Goal: Information Seeking & Learning: Learn about a topic

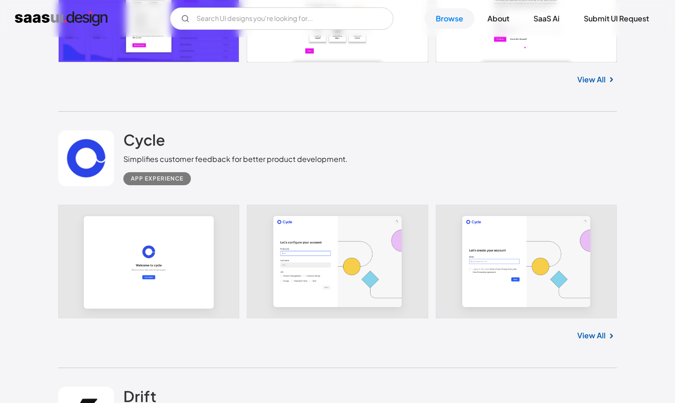
scroll to position [1092, 0]
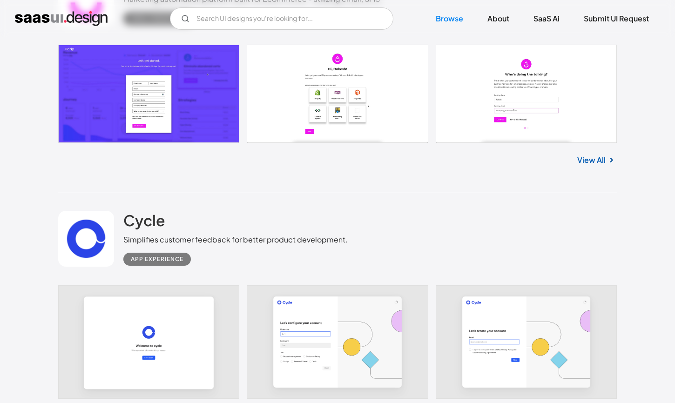
click at [587, 159] on link "View All" at bounding box center [591, 160] width 28 height 11
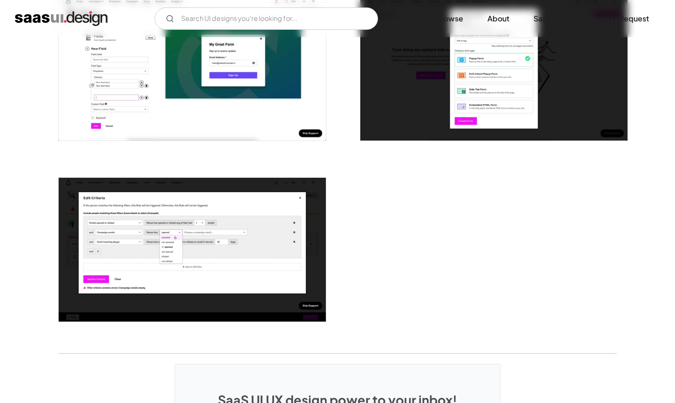
scroll to position [2467, 0]
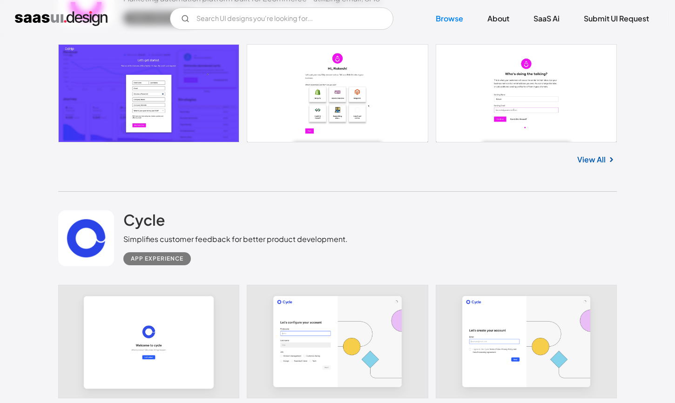
scroll to position [1216, 0]
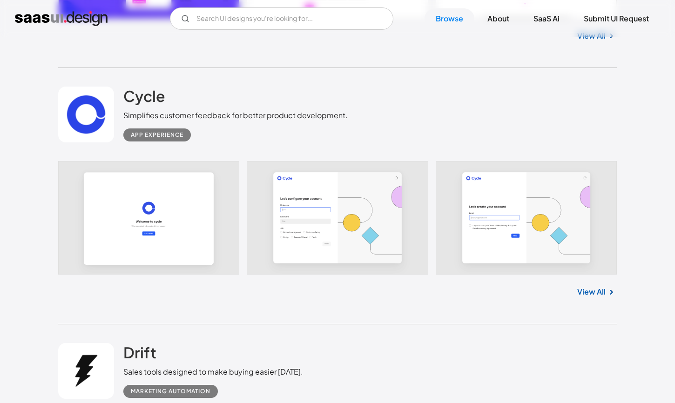
click at [588, 294] on link "View All" at bounding box center [591, 291] width 28 height 11
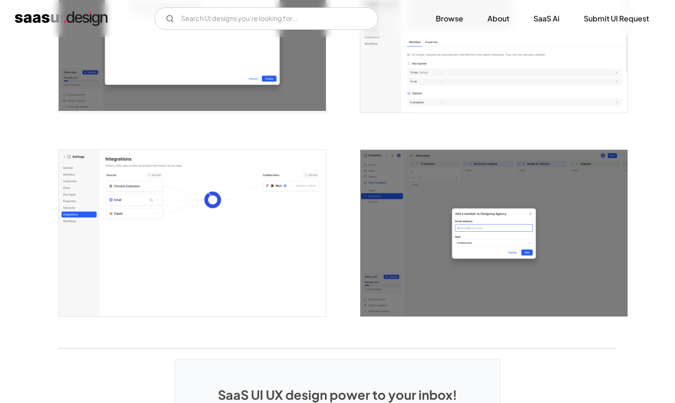
scroll to position [2456, 0]
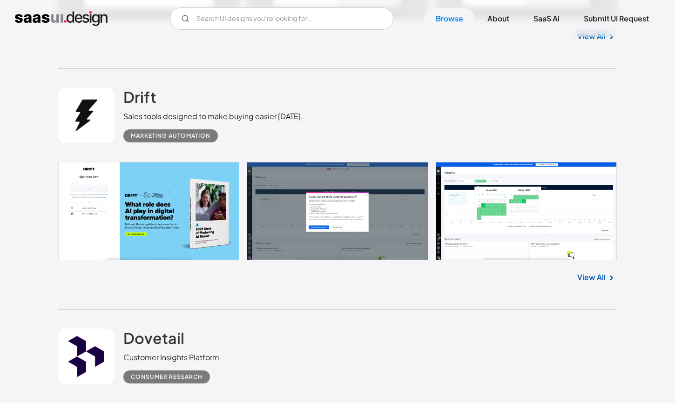
scroll to position [1561, 0]
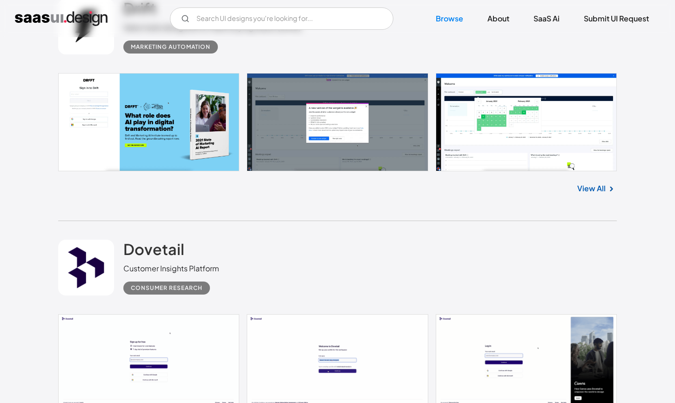
click at [595, 185] on link "View All" at bounding box center [591, 188] width 28 height 11
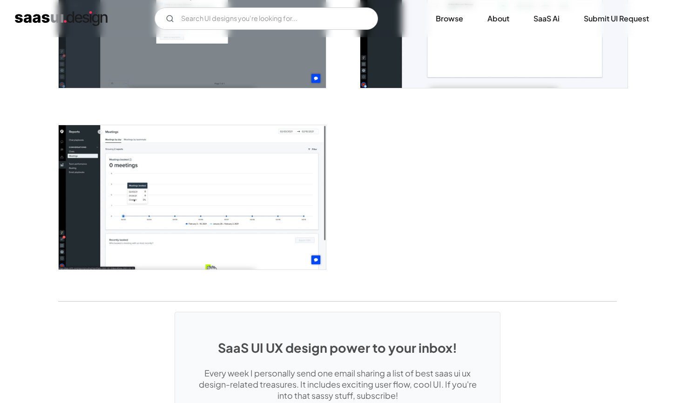
scroll to position [2270, 0]
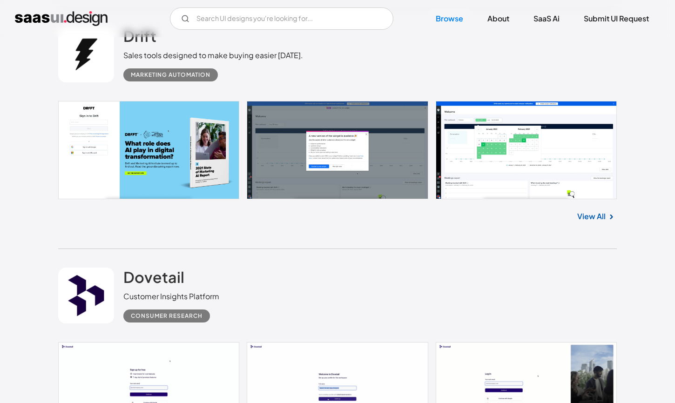
scroll to position [1541, 0]
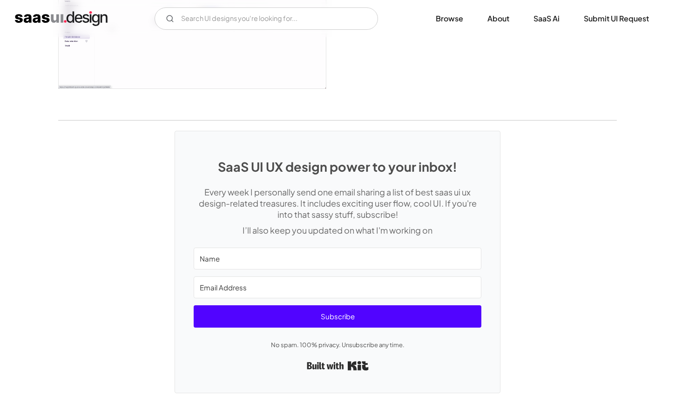
scroll to position [2363, 0]
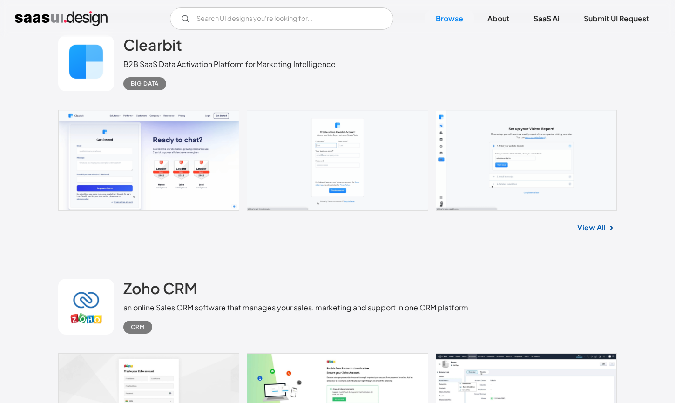
scroll to position [3029, 0]
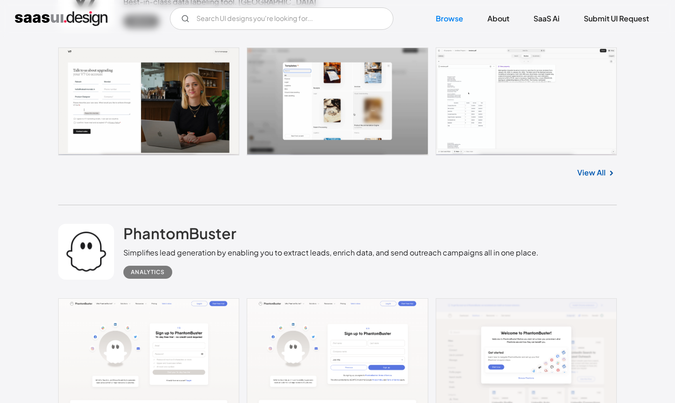
scroll to position [3951, 0]
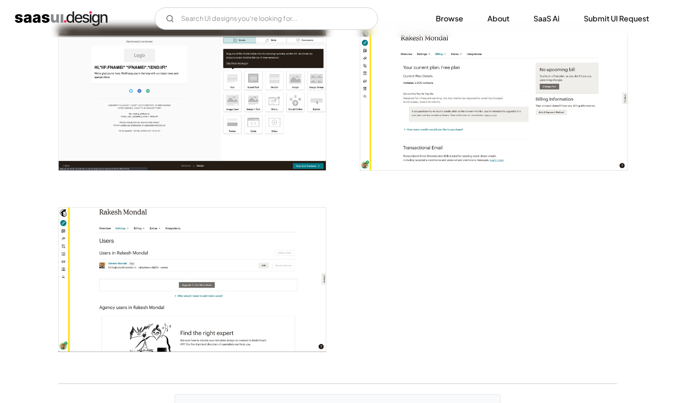
scroll to position [2194, 0]
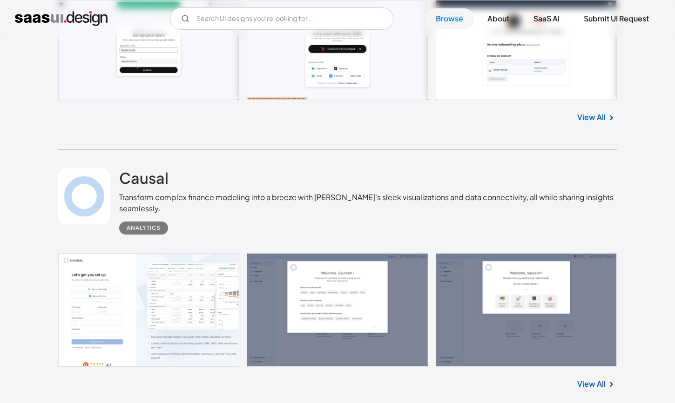
scroll to position [5080, 0]
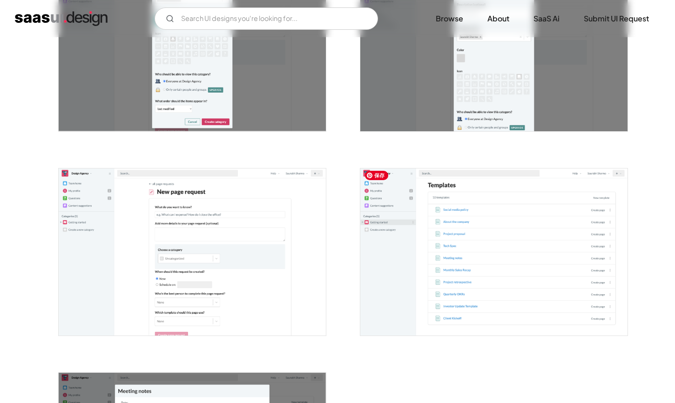
scroll to position [2595, 0]
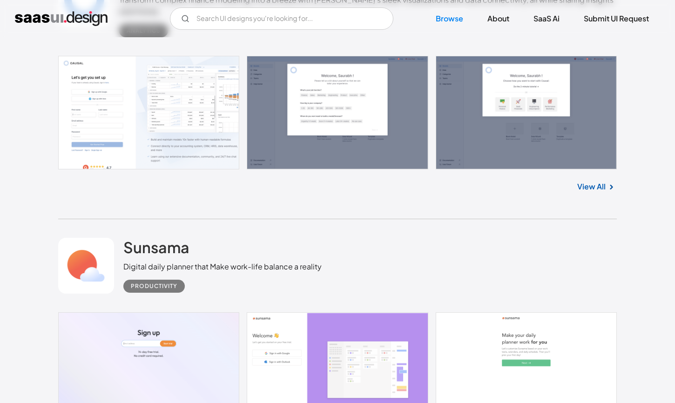
scroll to position [5273, 0]
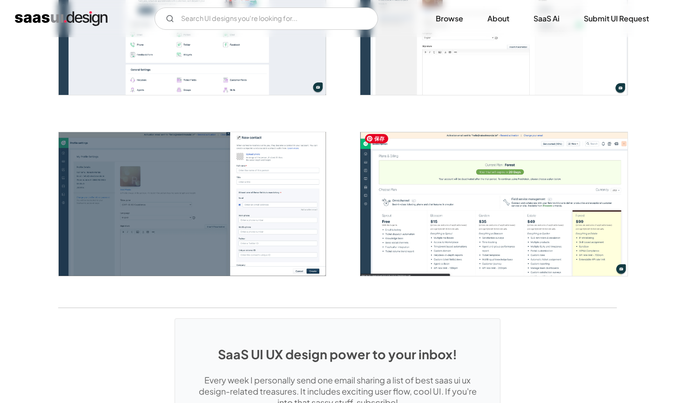
scroll to position [2081, 0]
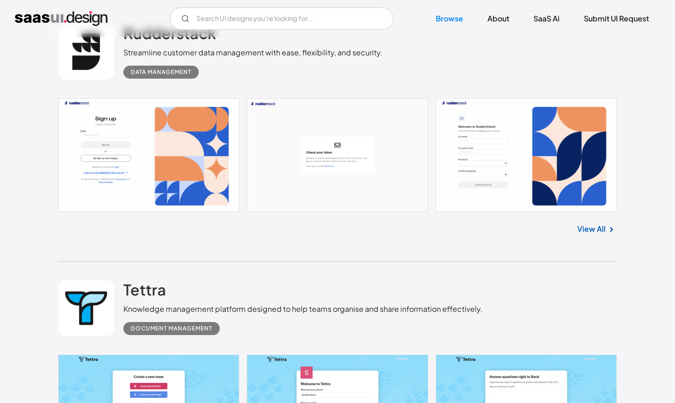
scroll to position [5835, 0]
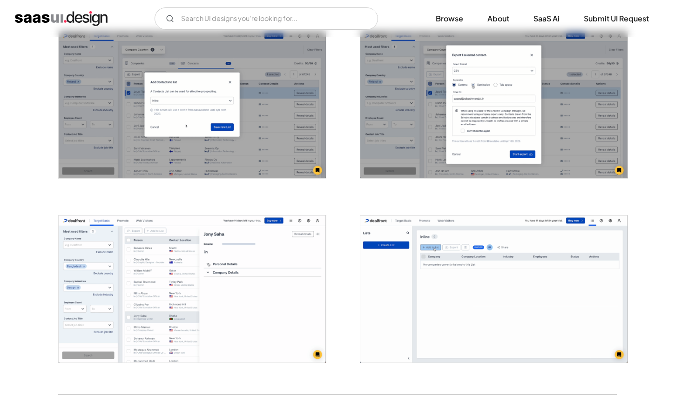
scroll to position [2226, 0]
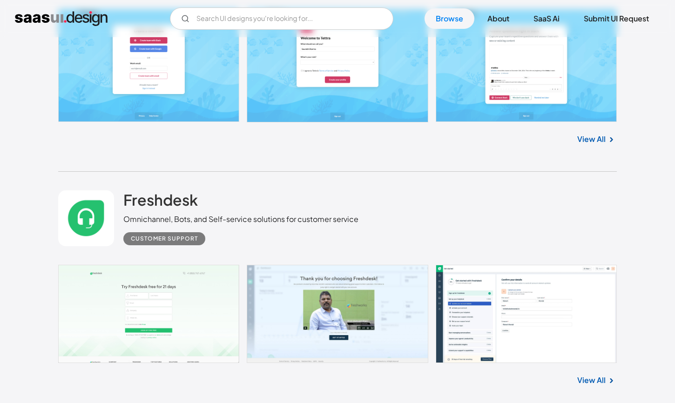
scroll to position [6093, 0]
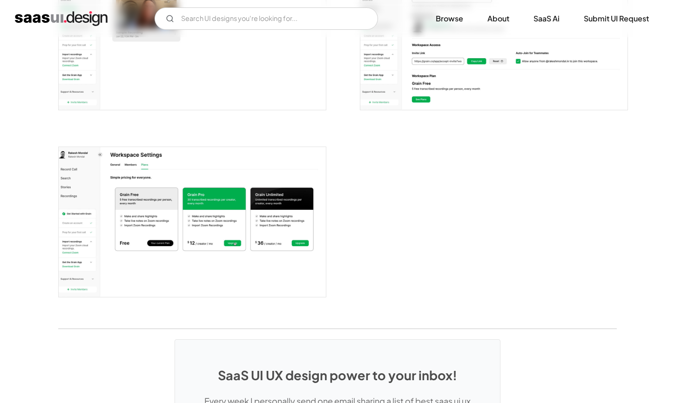
scroll to position [1195, 0]
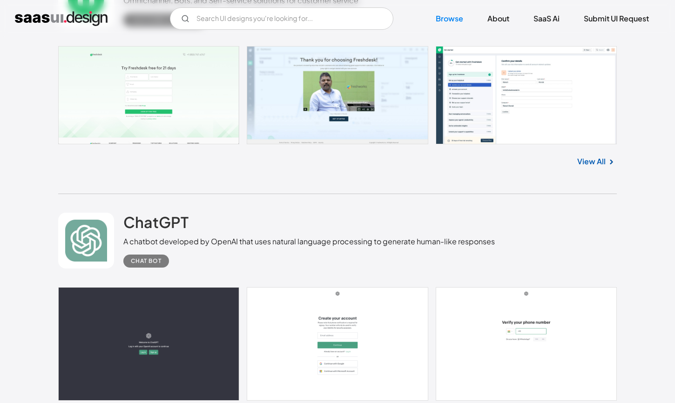
scroll to position [6310, 0]
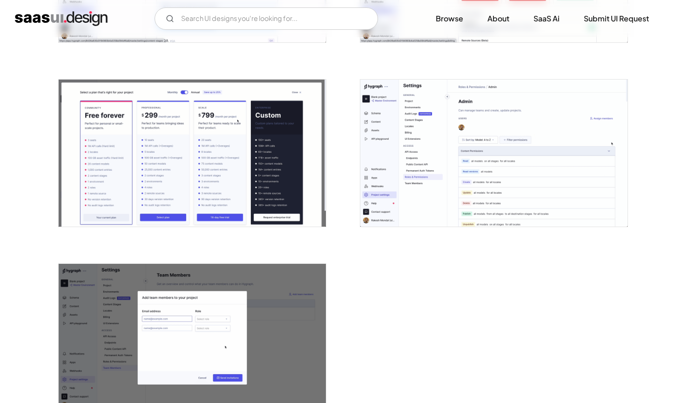
scroll to position [2173, 0]
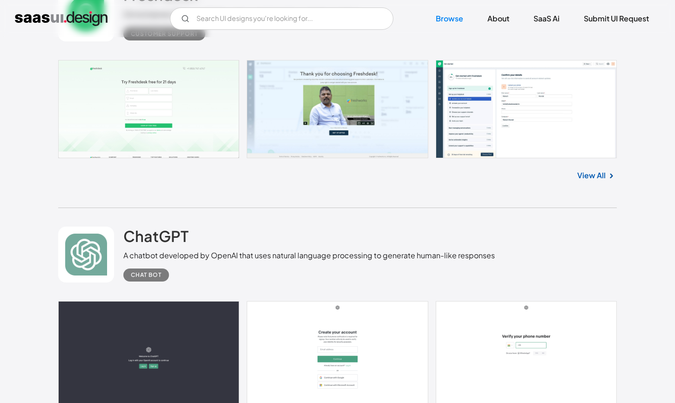
scroll to position [6294, 0]
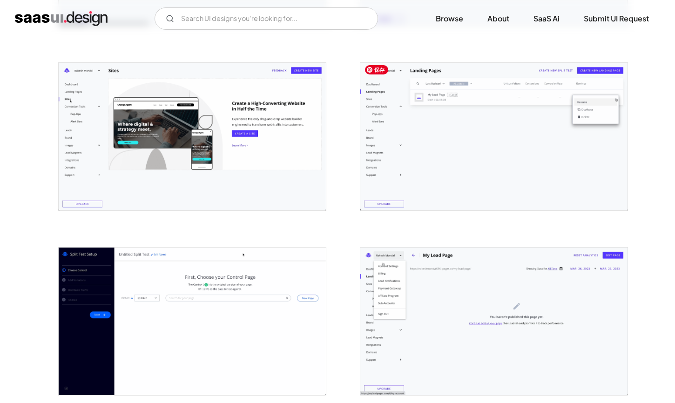
scroll to position [2004, 0]
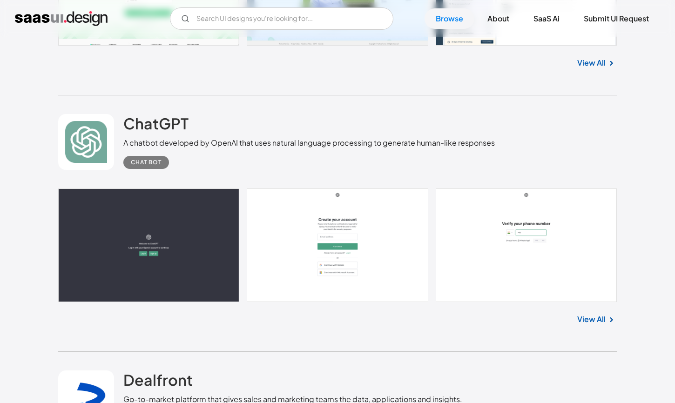
scroll to position [6408, 0]
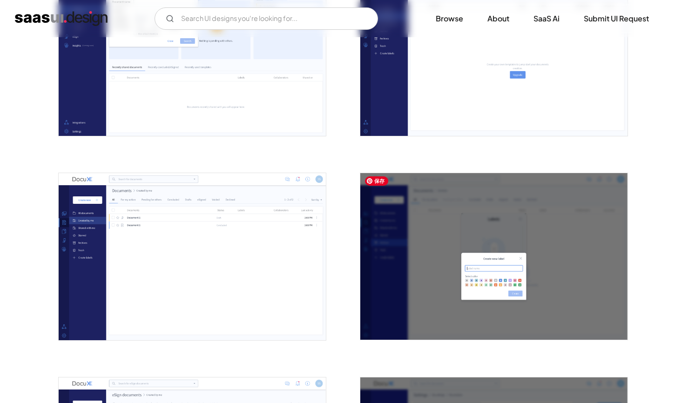
scroll to position [1893, 0]
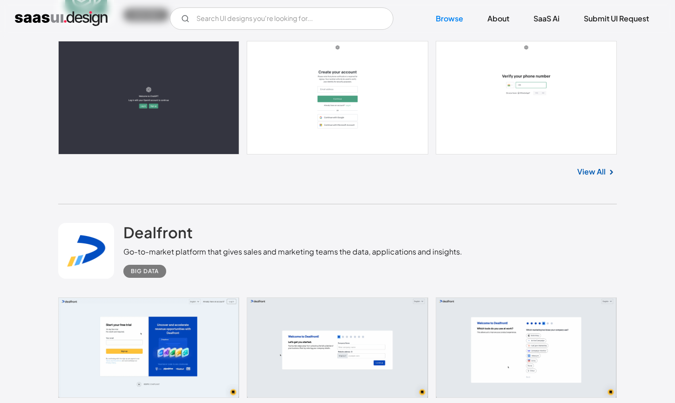
scroll to position [6687, 0]
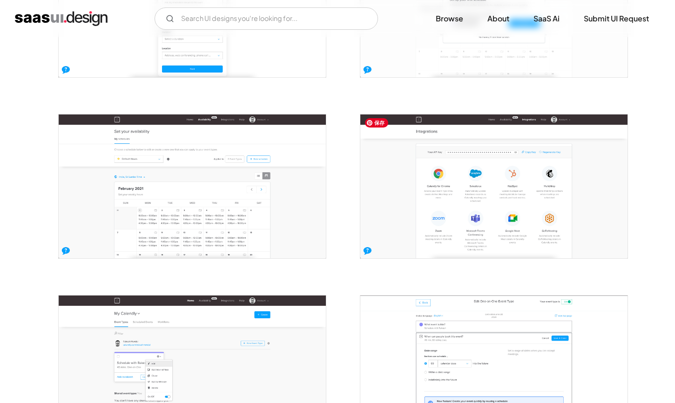
scroll to position [890, 0]
